Goal: Transaction & Acquisition: Book appointment/travel/reservation

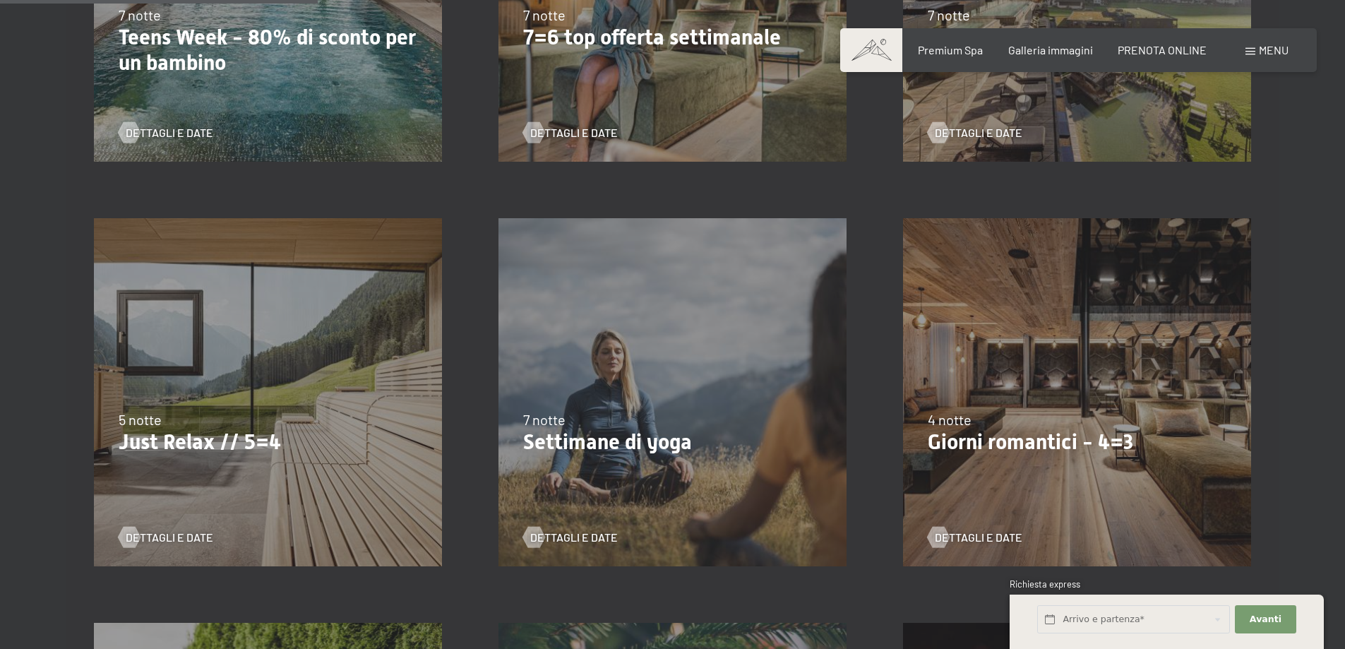
scroll to position [727, 0]
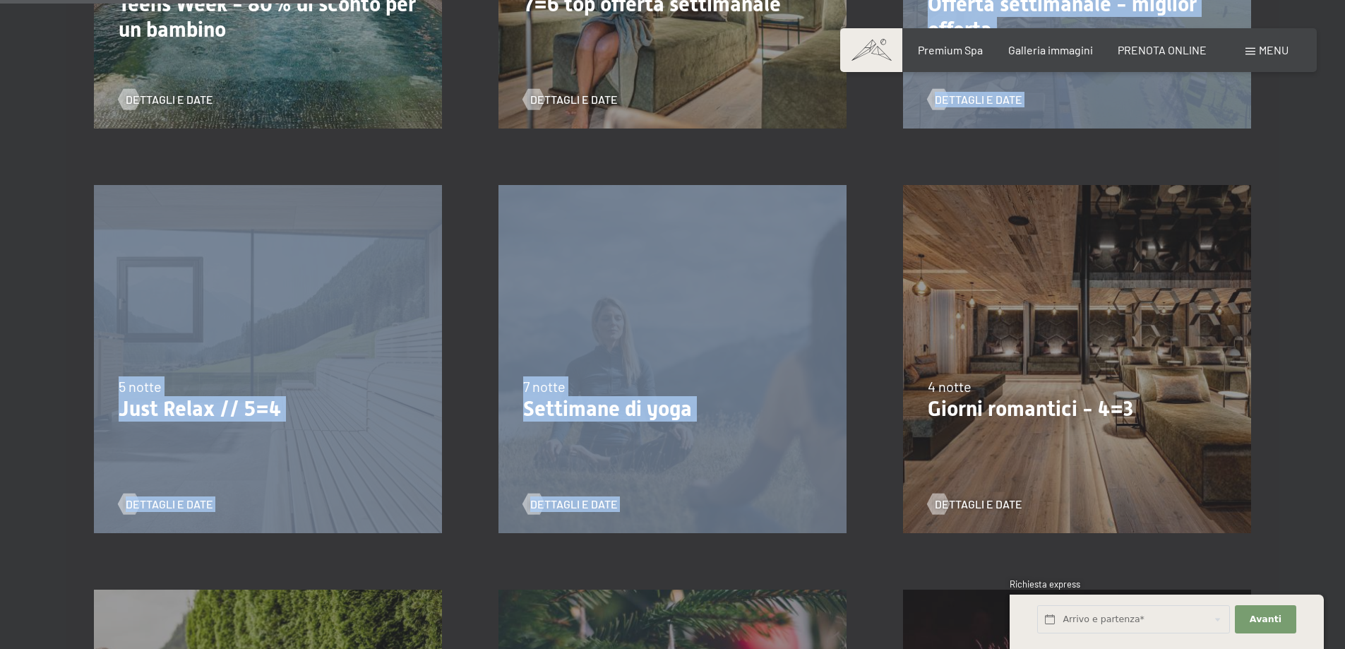
drag, startPoint x: 828, startPoint y: 166, endPoint x: 825, endPoint y: 149, distance: 17.2
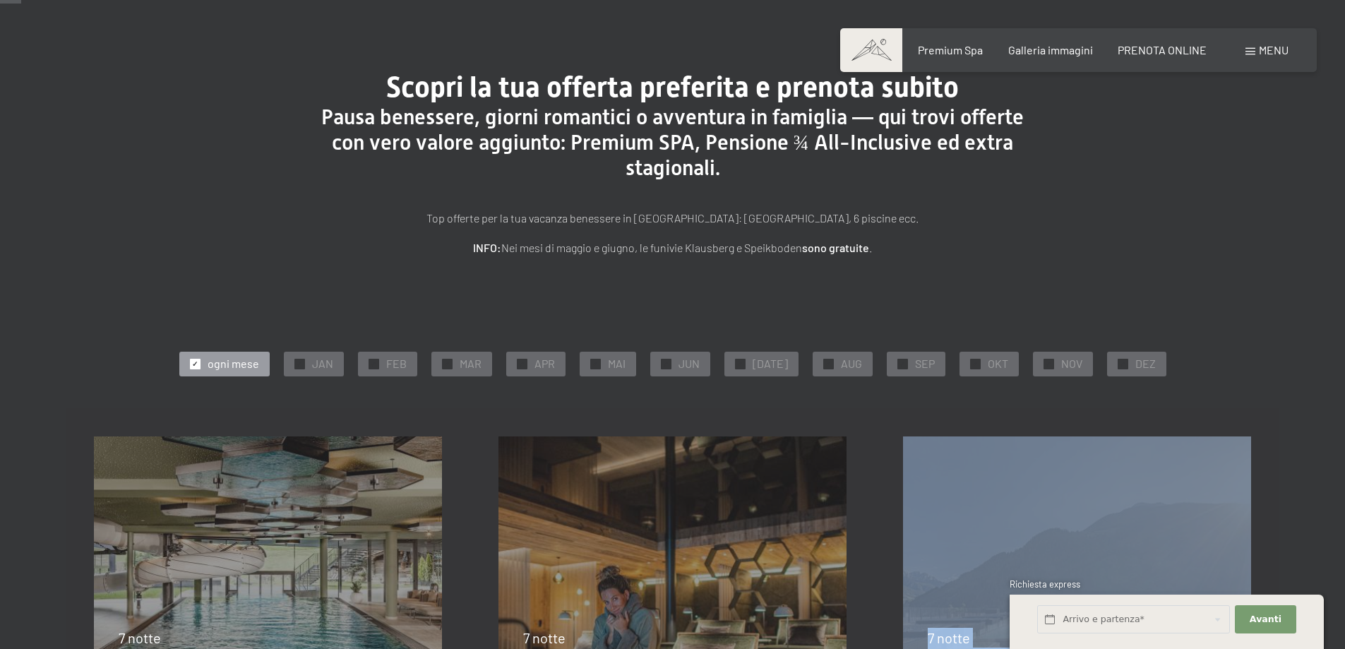
scroll to position [0, 0]
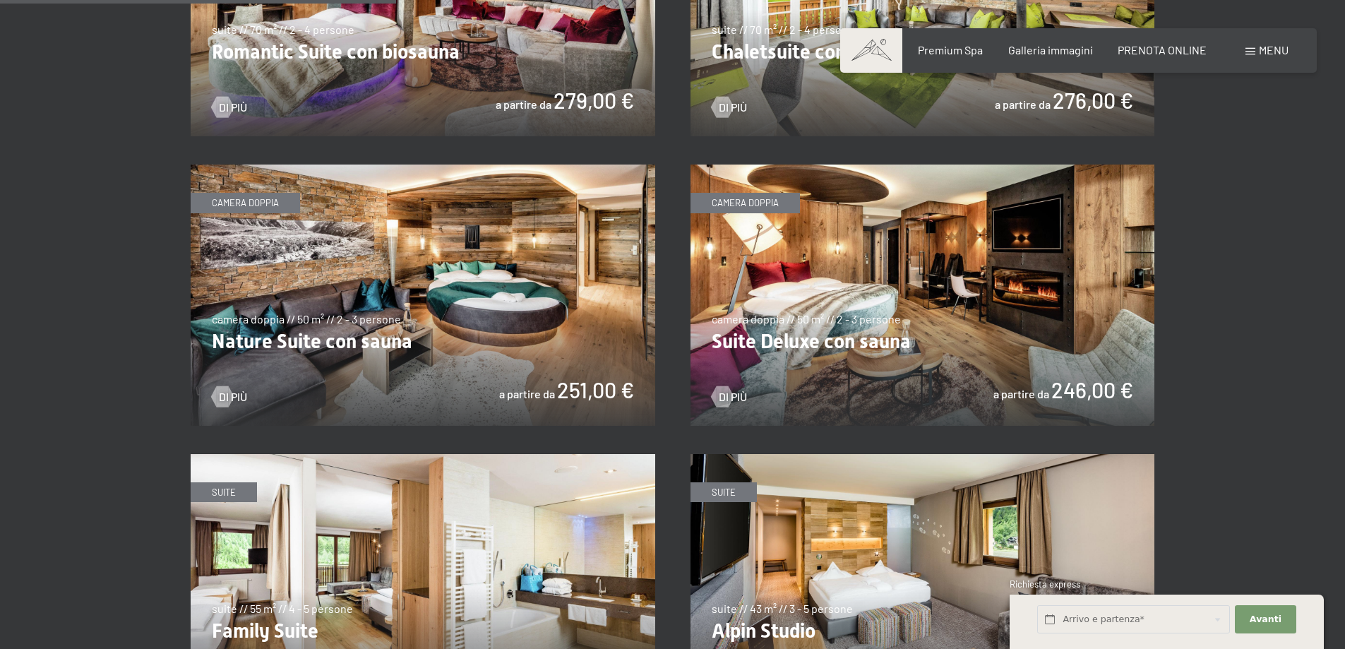
scroll to position [1342, 0]
click at [242, 395] on span "Di più" at bounding box center [247, 398] width 28 height 16
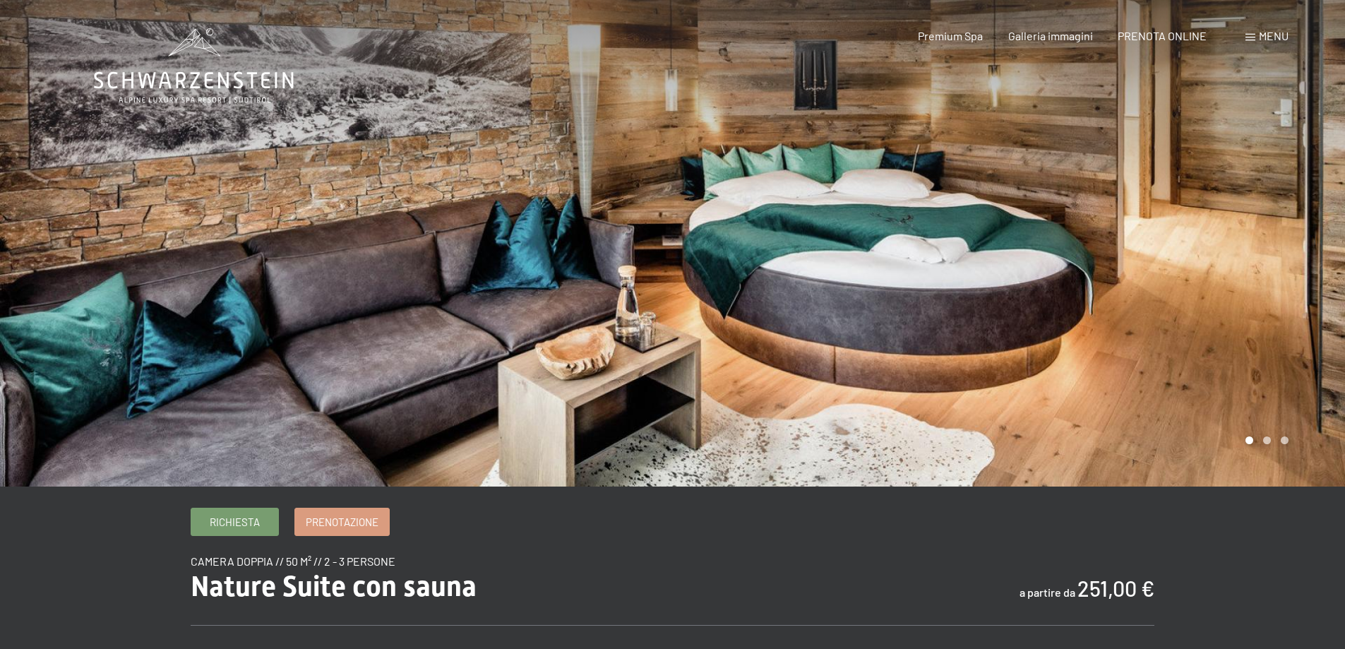
click at [1178, 331] on div at bounding box center [1009, 243] width 673 height 487
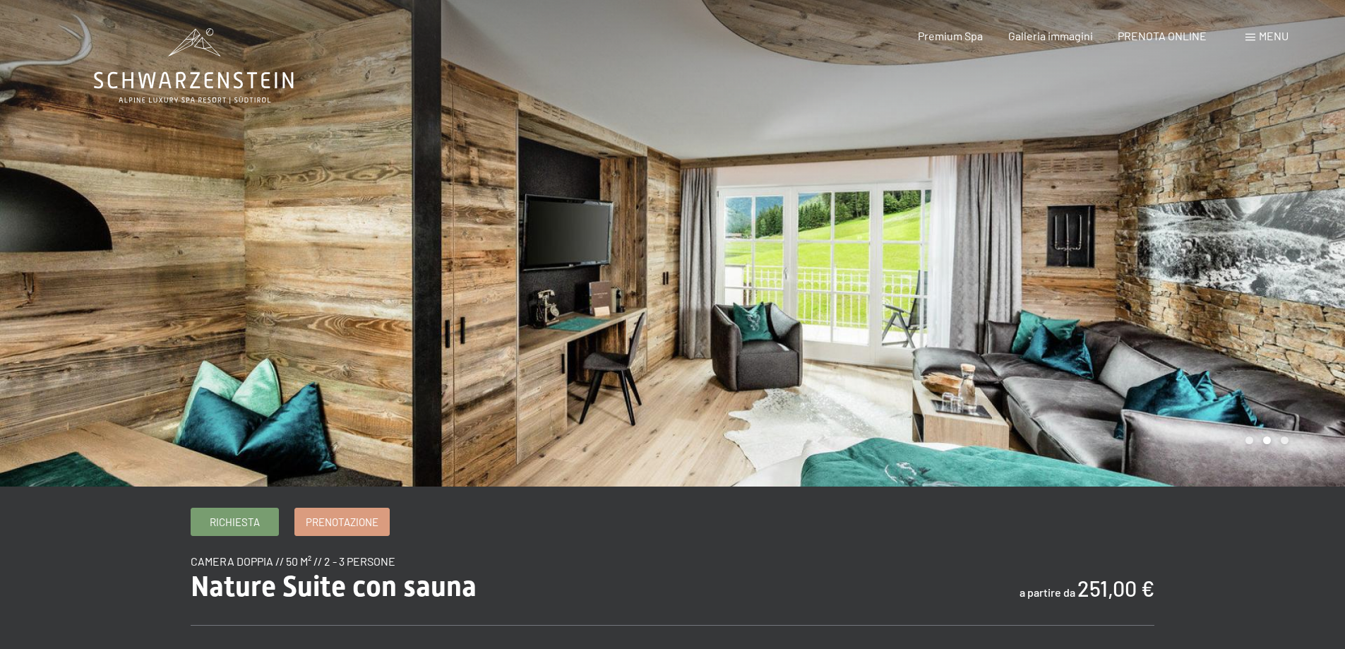
click at [1176, 330] on div at bounding box center [1009, 243] width 673 height 487
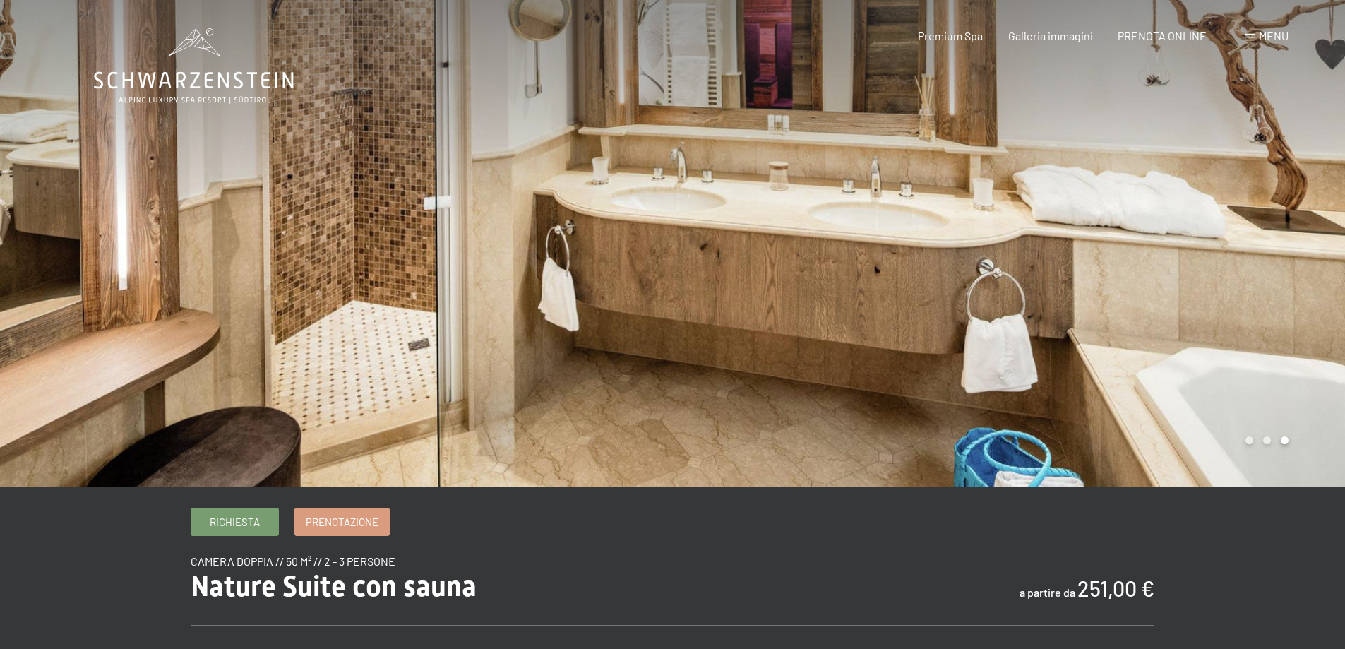
click at [1176, 330] on div at bounding box center [1009, 243] width 673 height 487
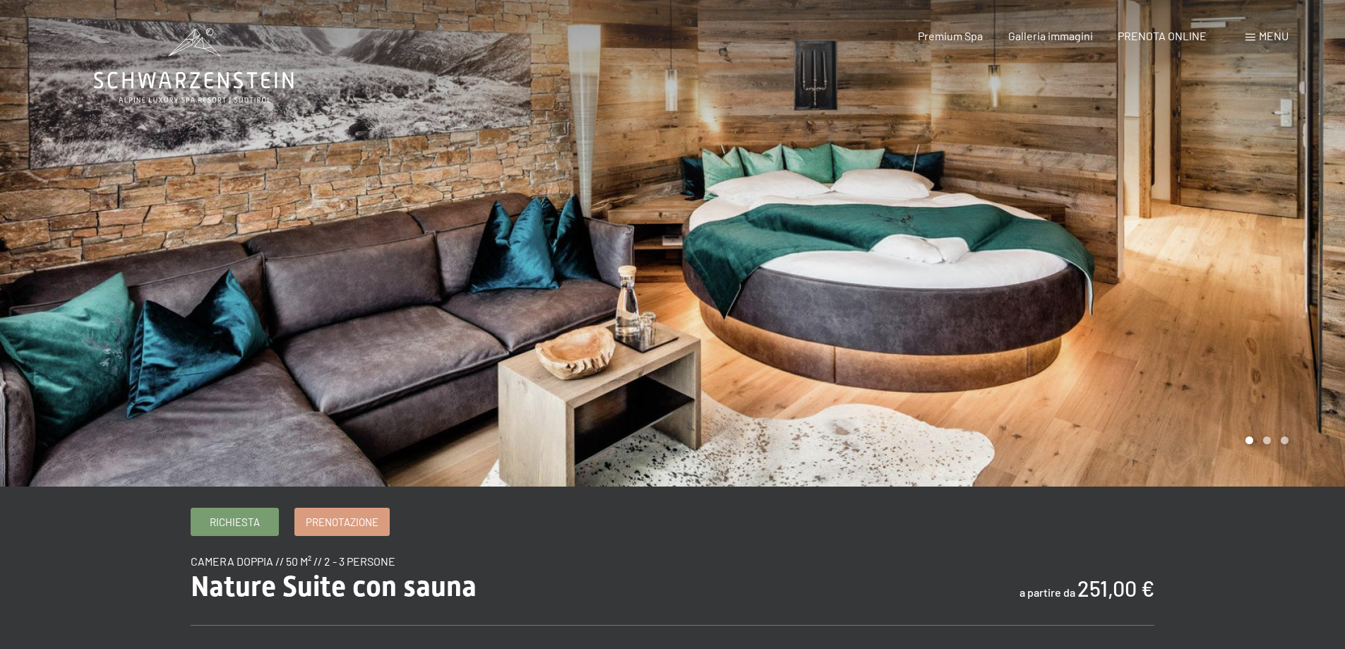
click at [1176, 330] on div at bounding box center [1009, 243] width 673 height 487
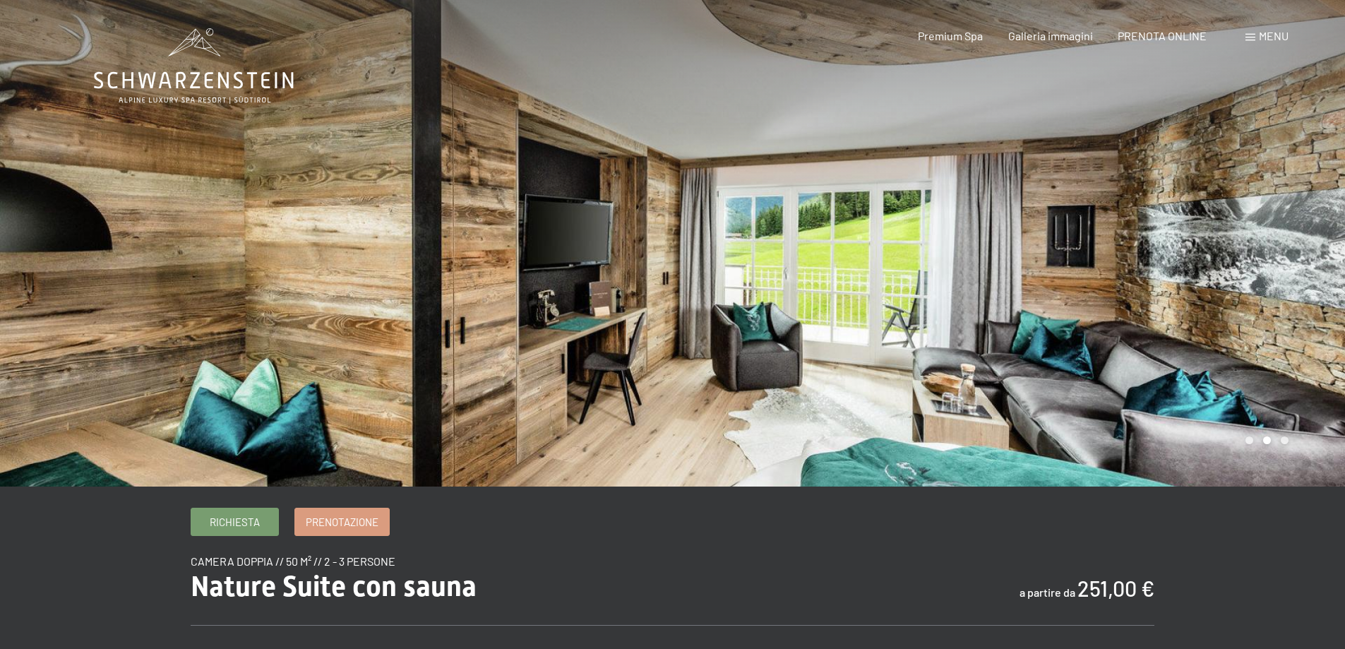
click at [1176, 330] on div at bounding box center [1009, 243] width 673 height 487
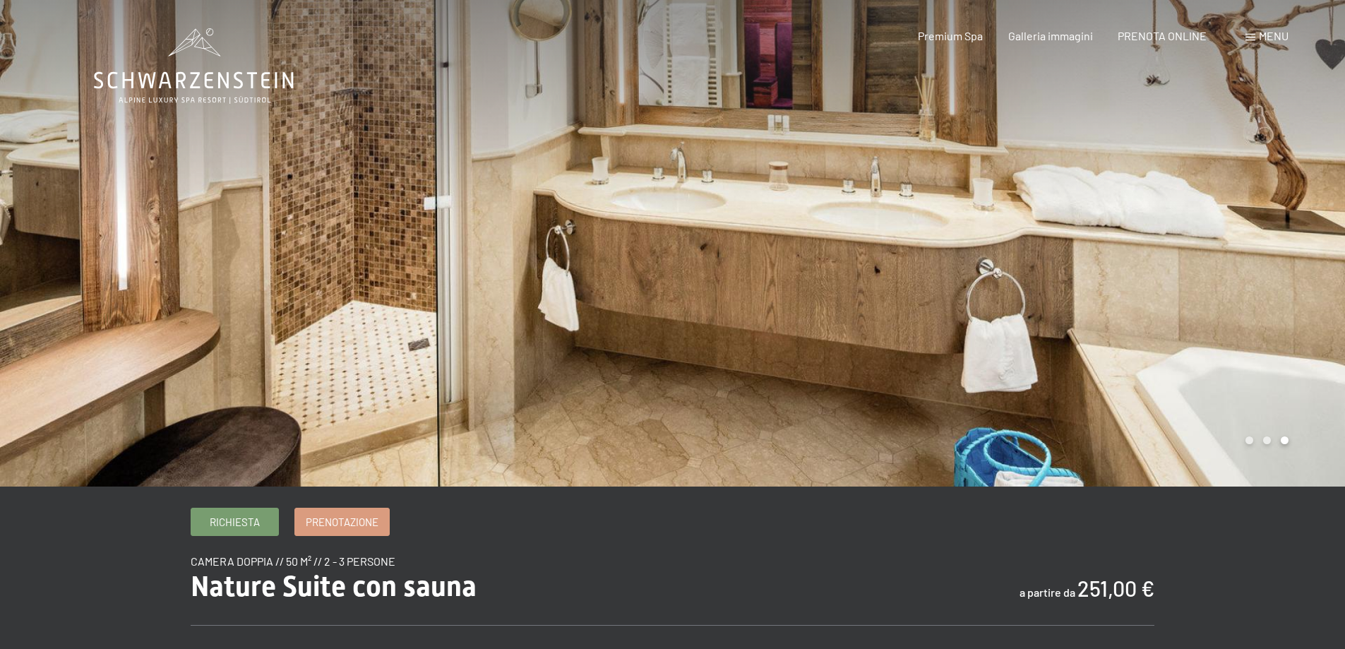
click at [1176, 330] on div at bounding box center [1009, 243] width 673 height 487
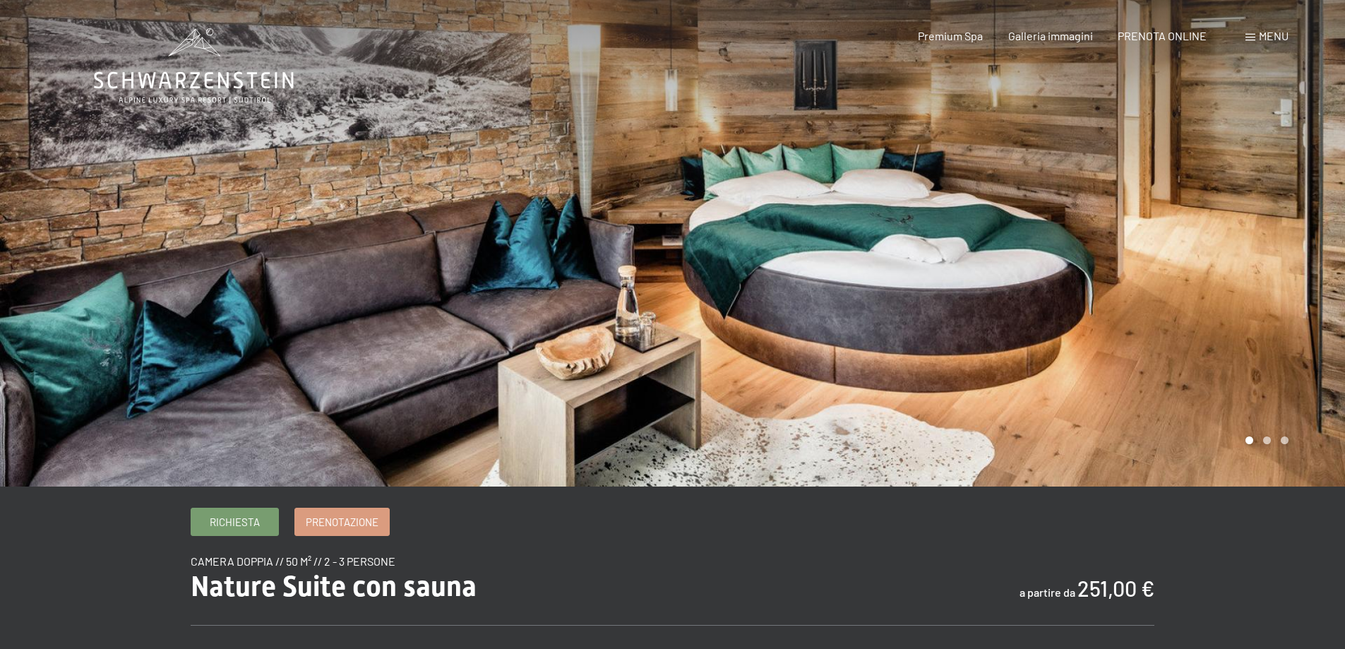
click at [1176, 330] on div at bounding box center [1009, 243] width 673 height 487
